Goal: Information Seeking & Learning: Learn about a topic

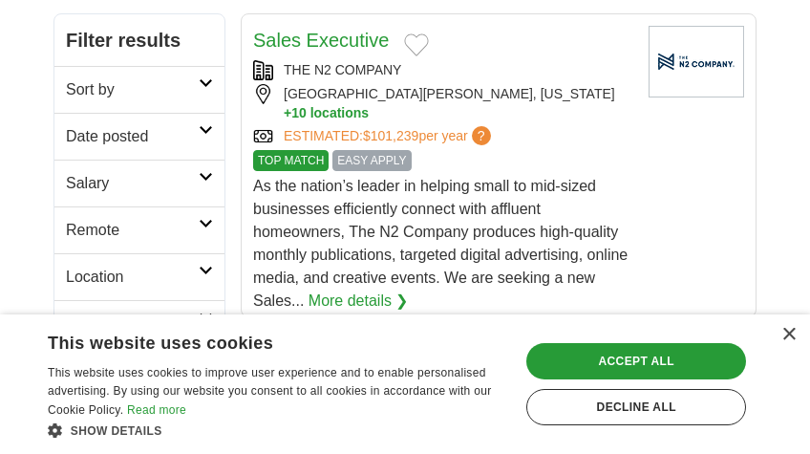
scroll to position [349, 0]
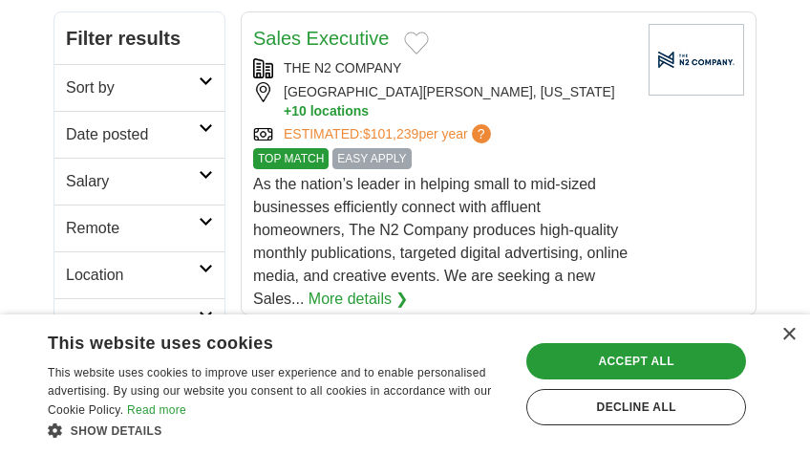
click at [92, 219] on h2 "Remote" at bounding box center [132, 228] width 133 height 23
click at [127, 267] on link "Remote jobs" at bounding box center [109, 274] width 86 height 16
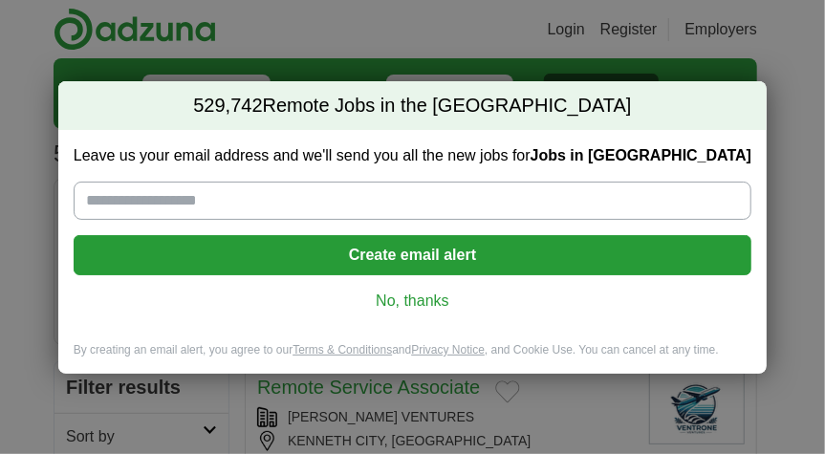
click at [436, 301] on link "No, thanks" at bounding box center [412, 300] width 647 height 21
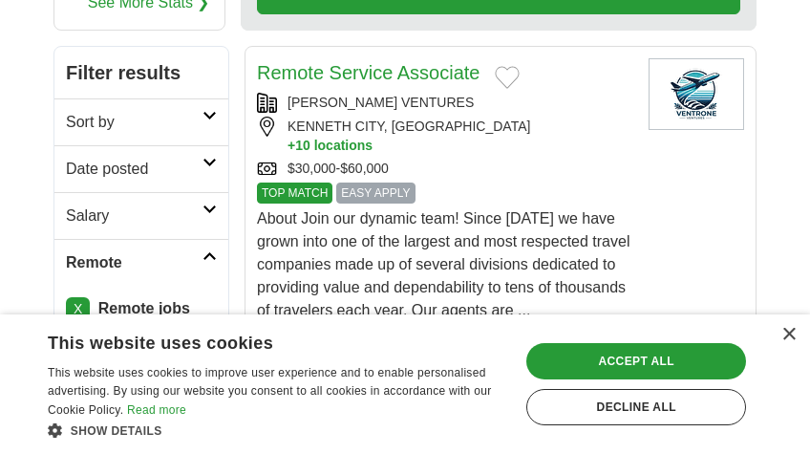
scroll to position [315, 0]
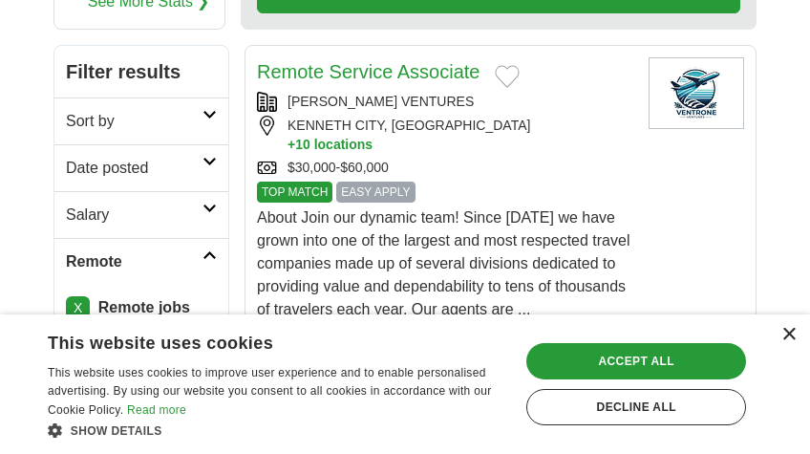
click at [790, 338] on div "×" at bounding box center [789, 335] width 14 height 14
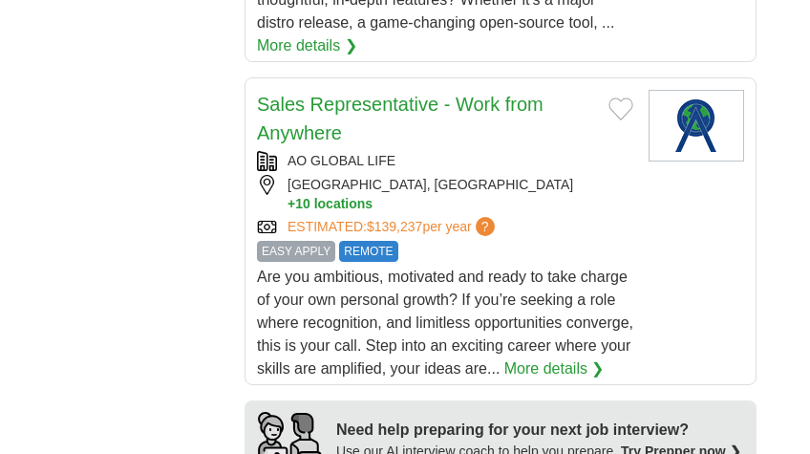
scroll to position [2005, 0]
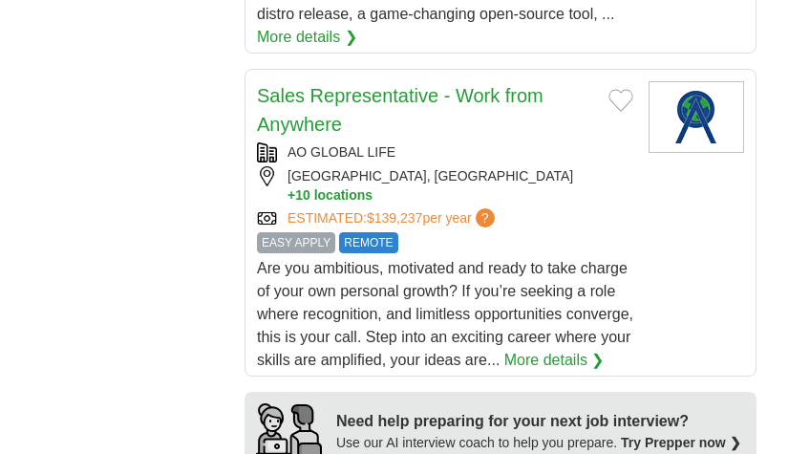
click at [556, 349] on link "More details ❯" at bounding box center [555, 360] width 100 height 23
